Goal: Task Accomplishment & Management: Use online tool/utility

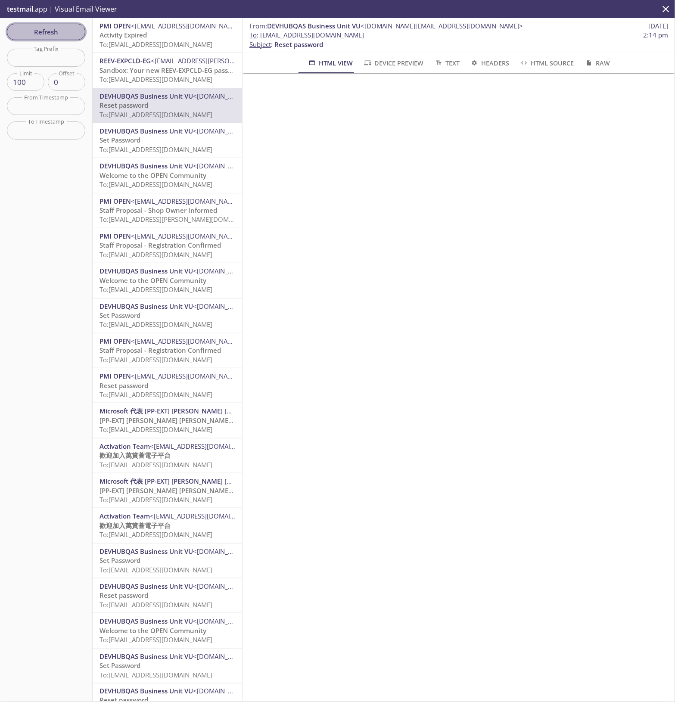
click at [56, 28] on span "Refresh" at bounding box center [46, 31] width 65 height 11
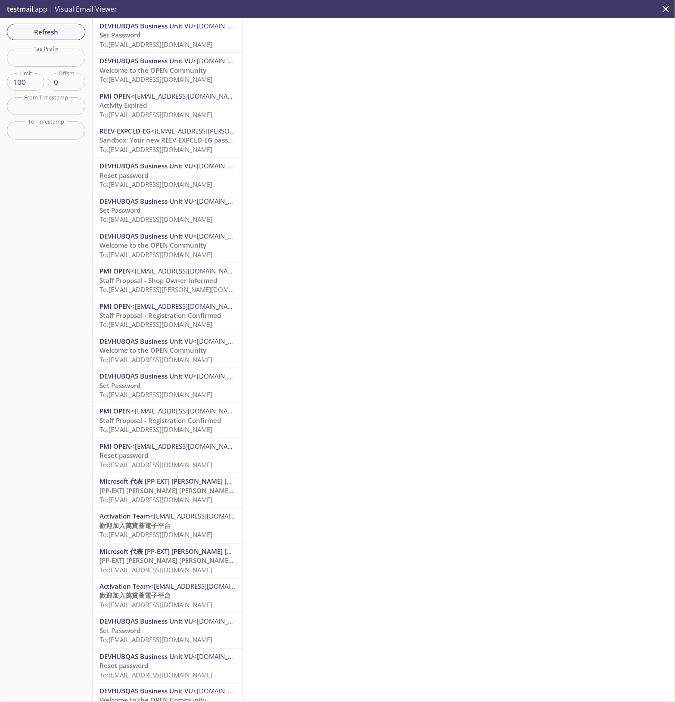
click at [192, 40] on span "To: [EMAIL_ADDRESS][DOMAIN_NAME]" at bounding box center [156, 44] width 113 height 9
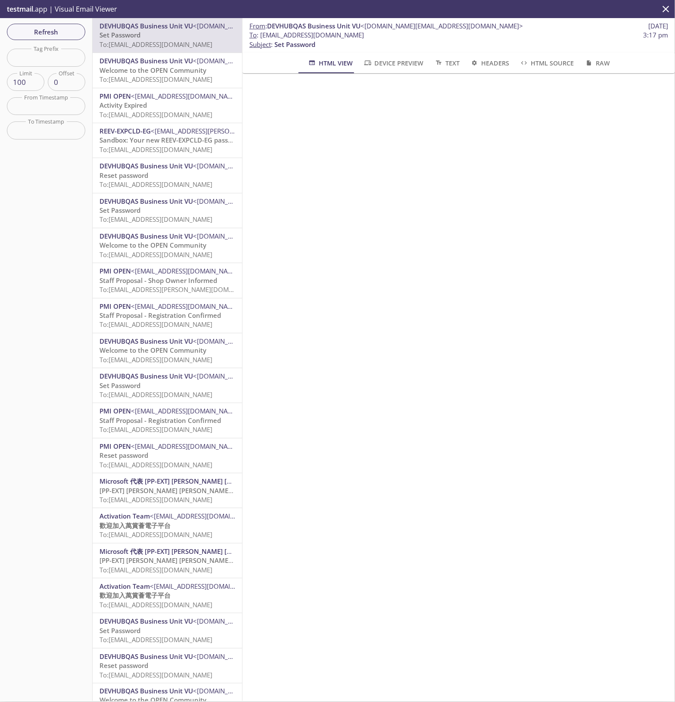
click at [402, 37] on span "To : [EMAIL_ADDRESS][DOMAIN_NAME] 3:17 pm" at bounding box center [458, 35] width 419 height 9
copy span "To : [EMAIL_ADDRESS][DOMAIN_NAME]"
click at [410, 37] on span "To : [EMAIL_ADDRESS][DOMAIN_NAME] 3:17 pm" at bounding box center [458, 35] width 419 height 9
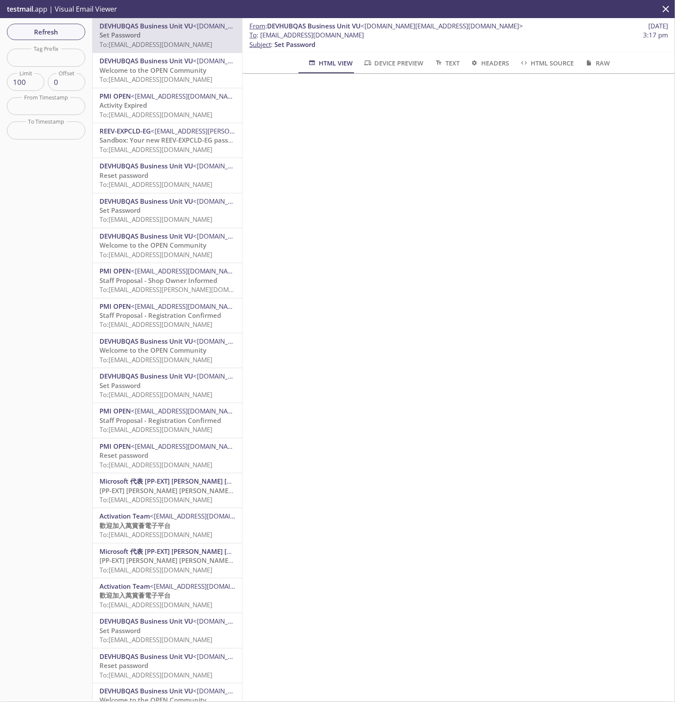
drag, startPoint x: 405, startPoint y: 33, endPoint x: 261, endPoint y: 35, distance: 143.9
click at [261, 35] on span "To : [EMAIL_ADDRESS][DOMAIN_NAME] 3:17 pm" at bounding box center [458, 35] width 419 height 9
copy span "[EMAIL_ADDRESS][DOMAIN_NAME]"
